Goal: Task Accomplishment & Management: Use online tool/utility

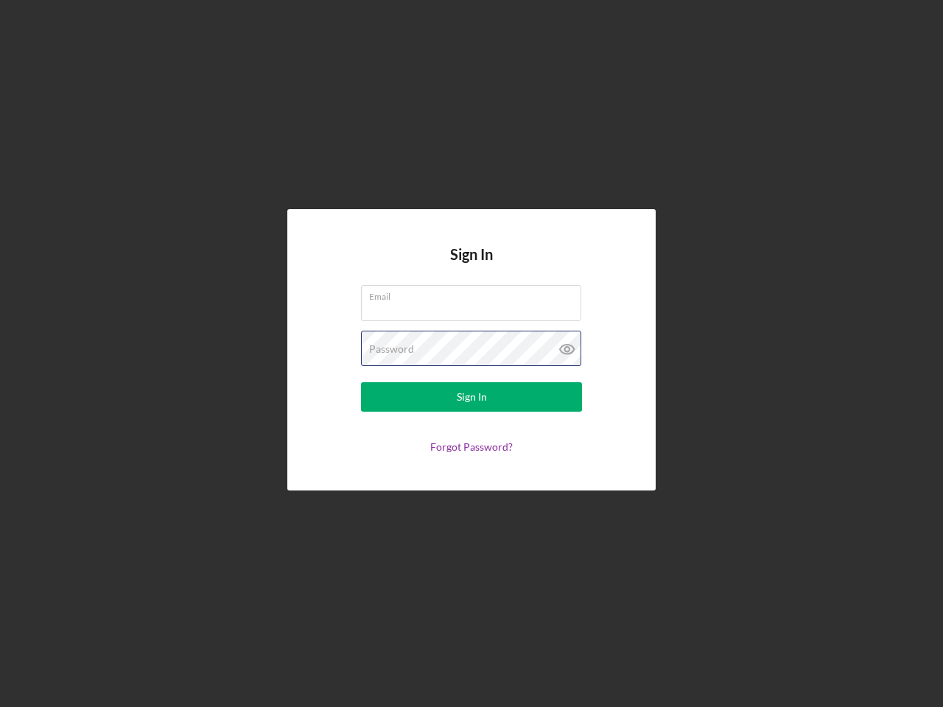
click at [471, 354] on div "Password" at bounding box center [471, 349] width 221 height 37
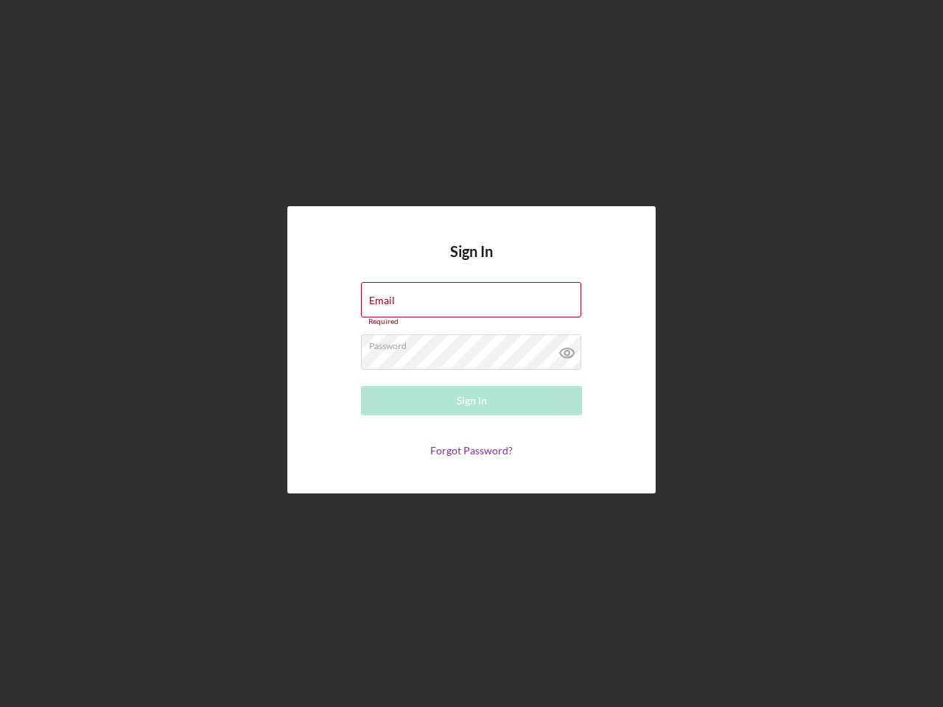
click at [567, 349] on icon at bounding box center [567, 352] width 37 height 37
